Goal: Find specific page/section: Find specific page/section

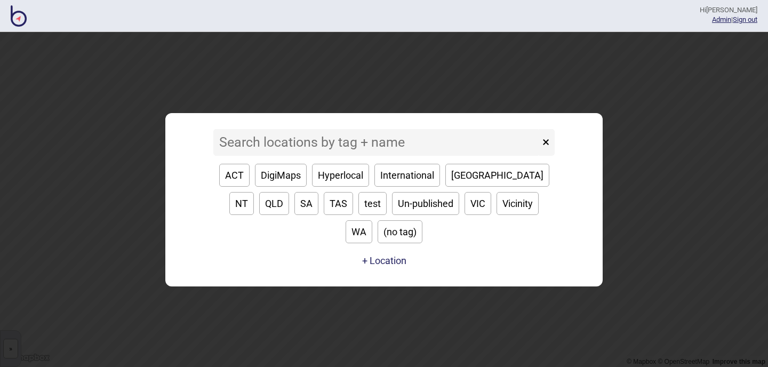
click at [372, 220] on button "WA" at bounding box center [358, 231] width 27 height 23
type input "WA"
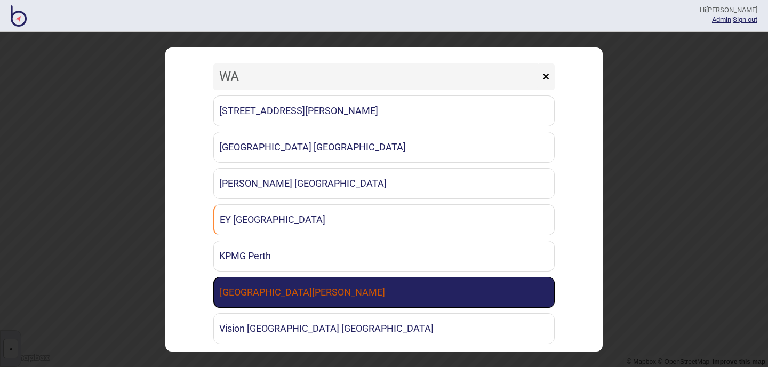
click at [342, 297] on link "[GEOGRAPHIC_DATA][PERSON_NAME]" at bounding box center [383, 292] width 341 height 31
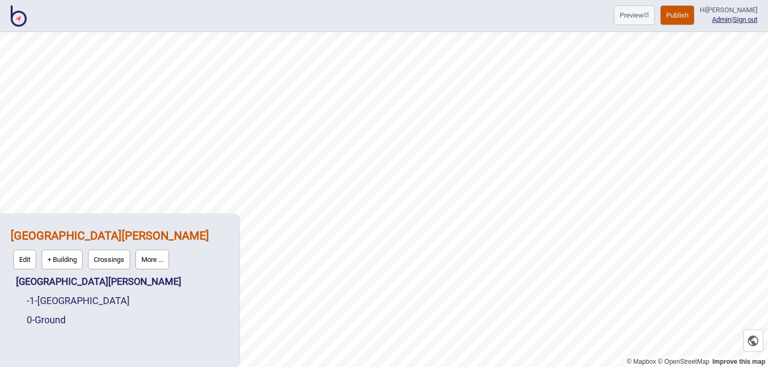
click at [157, 258] on button "More ..." at bounding box center [152, 259] width 34 height 20
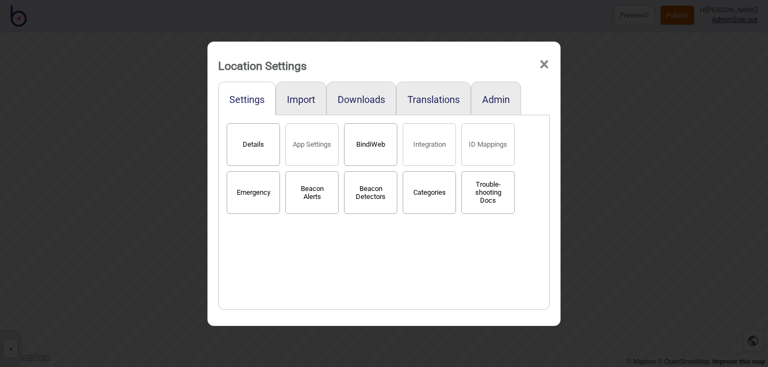
click at [384, 135] on button "BindiWeb" at bounding box center [370, 144] width 53 height 43
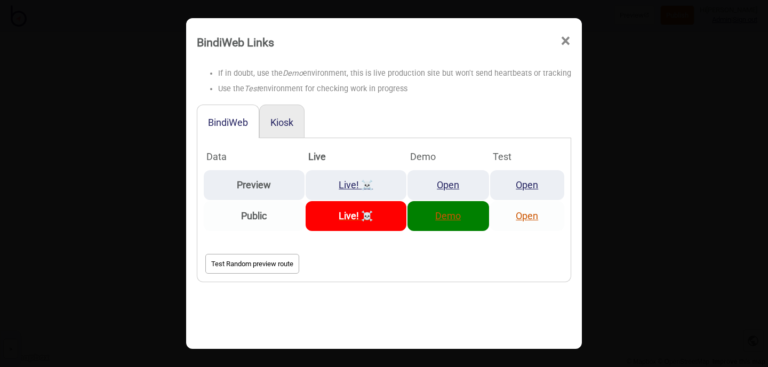
click at [451, 219] on link "Demo" at bounding box center [448, 215] width 26 height 11
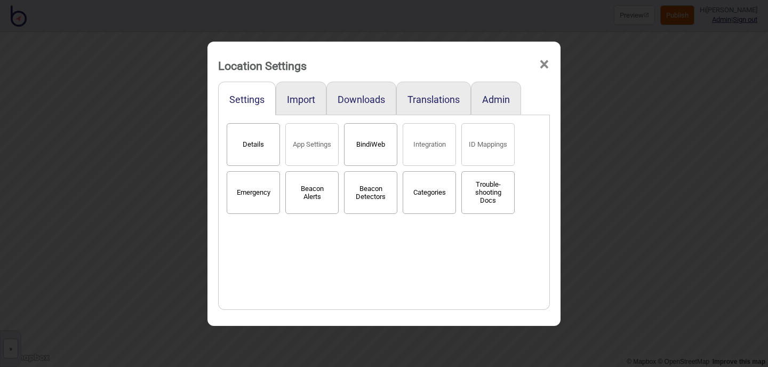
click at [546, 68] on span "×" at bounding box center [543, 64] width 11 height 35
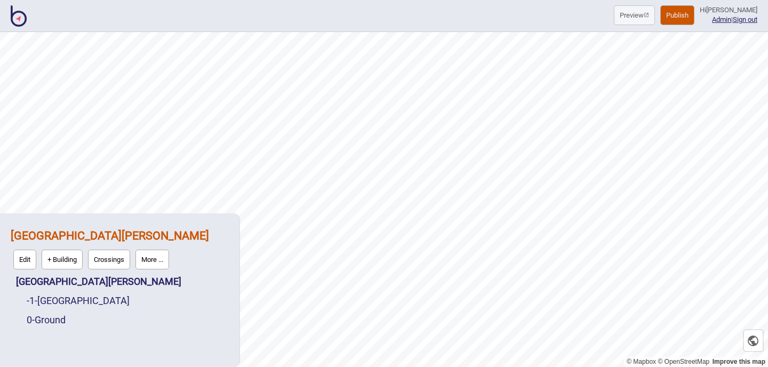
click at [11, 11] on img at bounding box center [19, 15] width 16 height 21
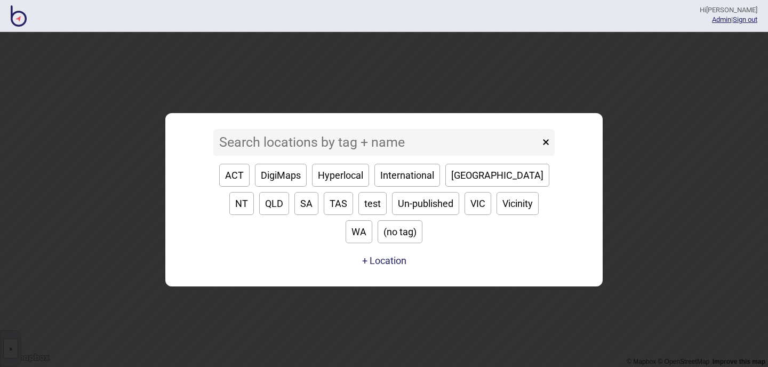
click at [294, 215] on button "SA" at bounding box center [306, 203] width 24 height 23
type input "SA"
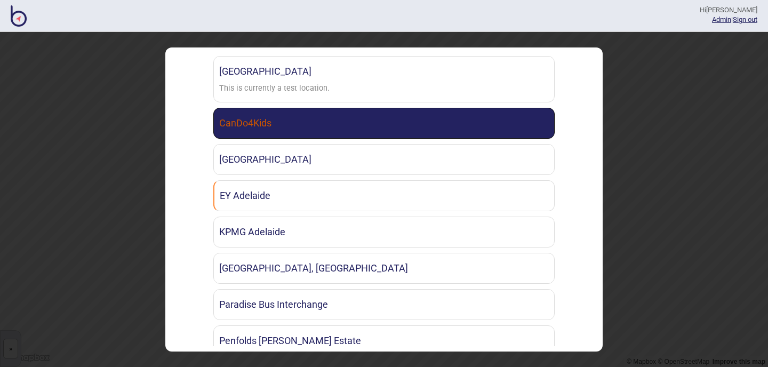
scroll to position [271, 0]
